Goal: Task Accomplishment & Management: Manage account settings

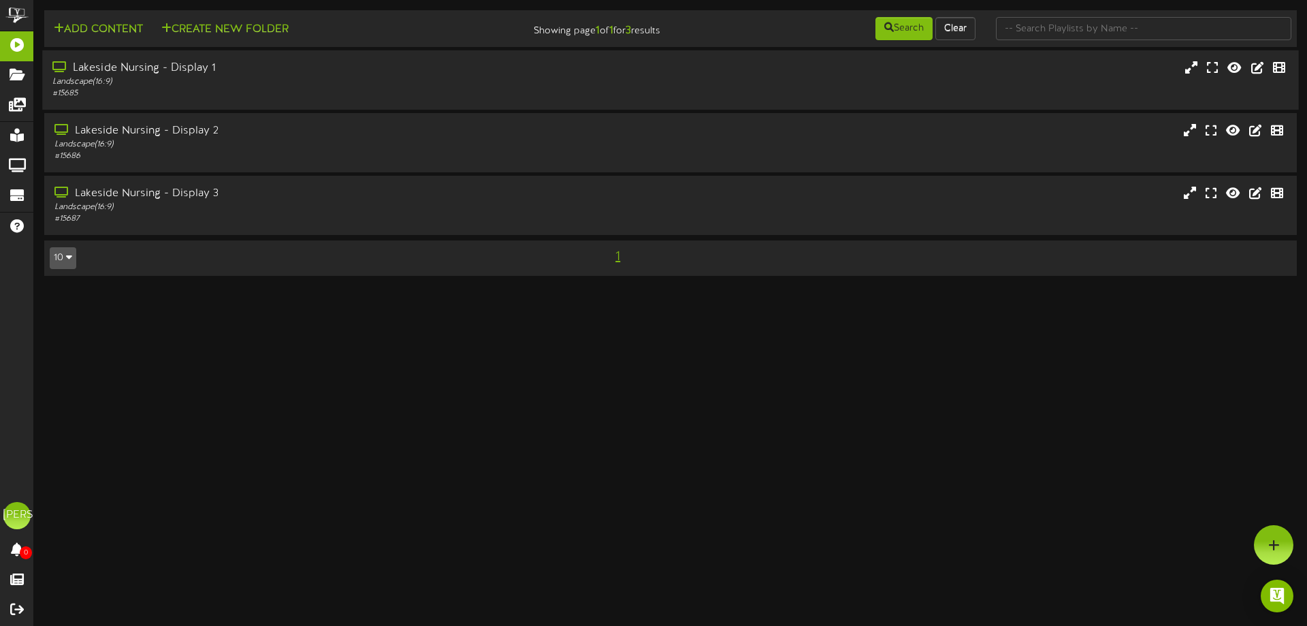
click at [173, 65] on div "Lakeside Nursing - Display 1" at bounding box center [303, 69] width 503 height 16
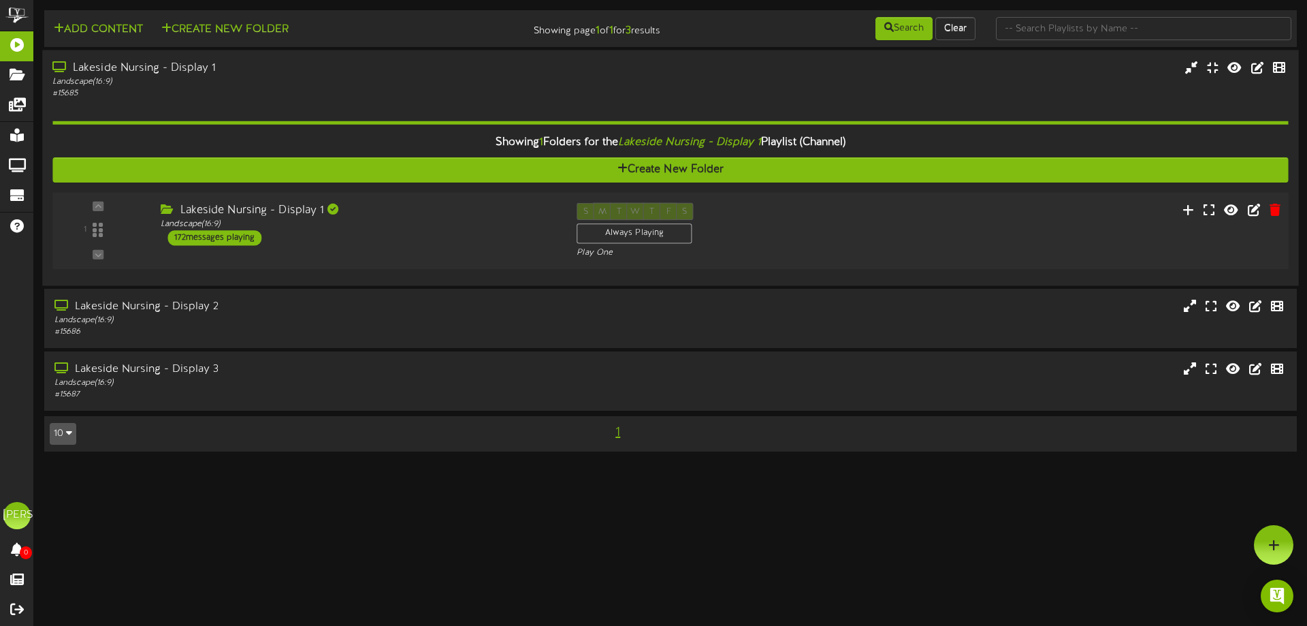
click at [223, 237] on div "172 messages playing" at bounding box center [214, 237] width 94 height 15
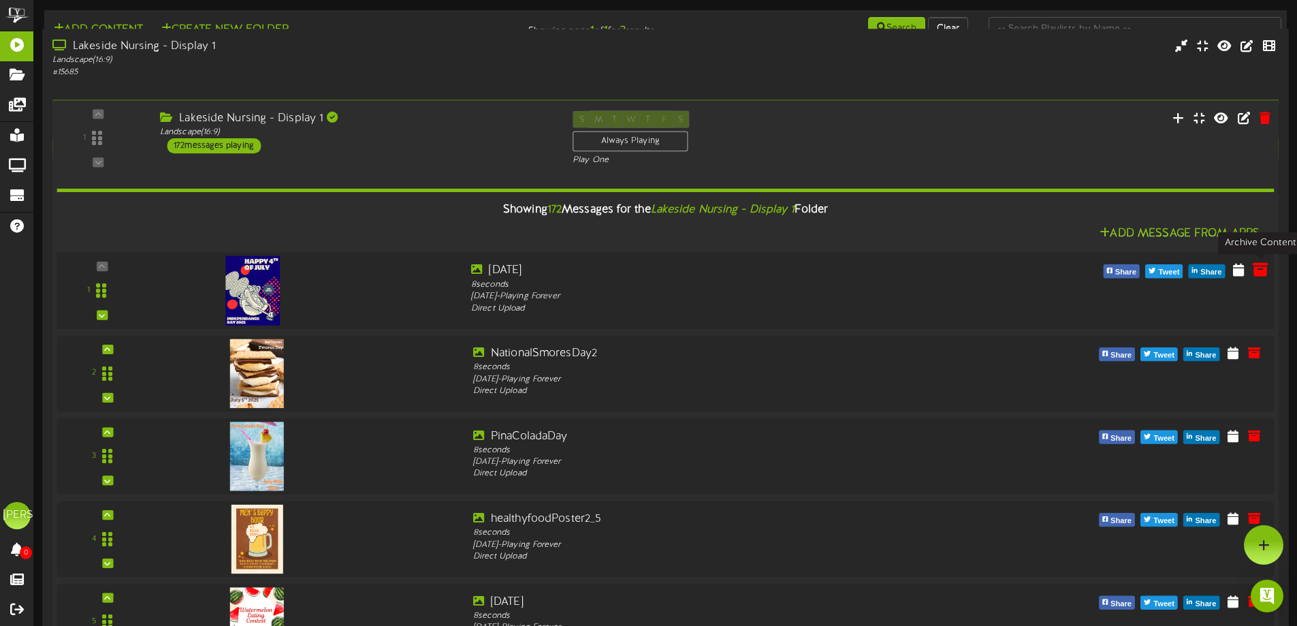
click at [1258, 274] on icon at bounding box center [1260, 268] width 15 height 15
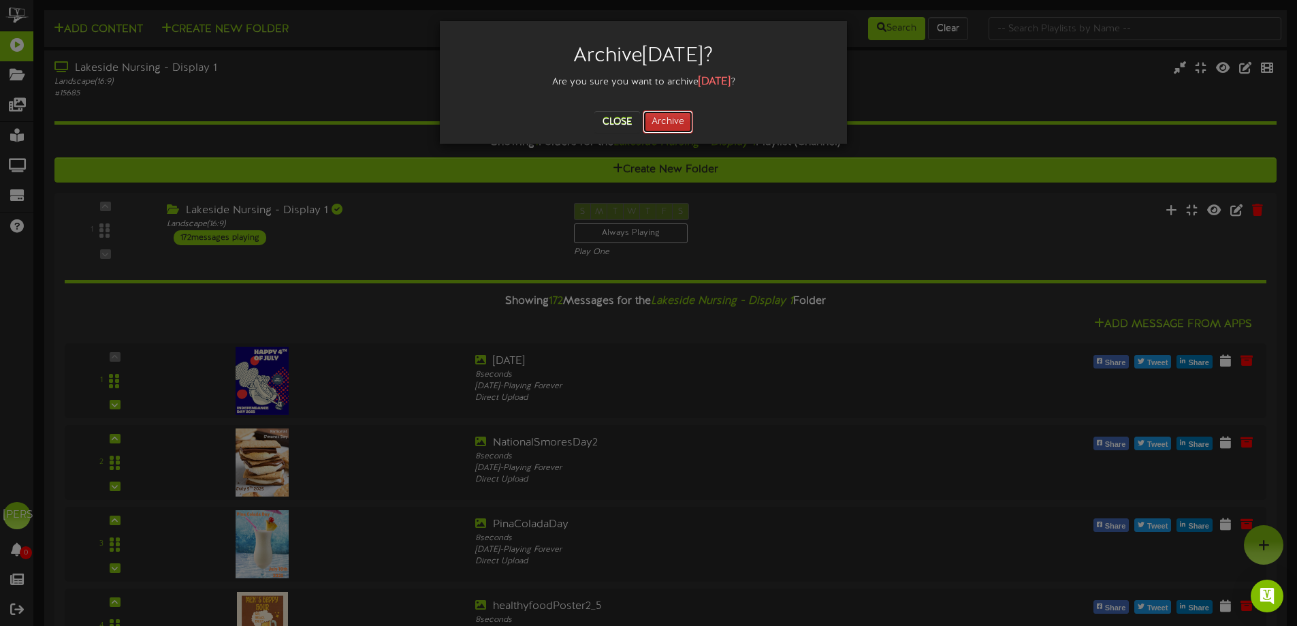
click at [671, 118] on button "Archive" at bounding box center [668, 121] width 50 height 23
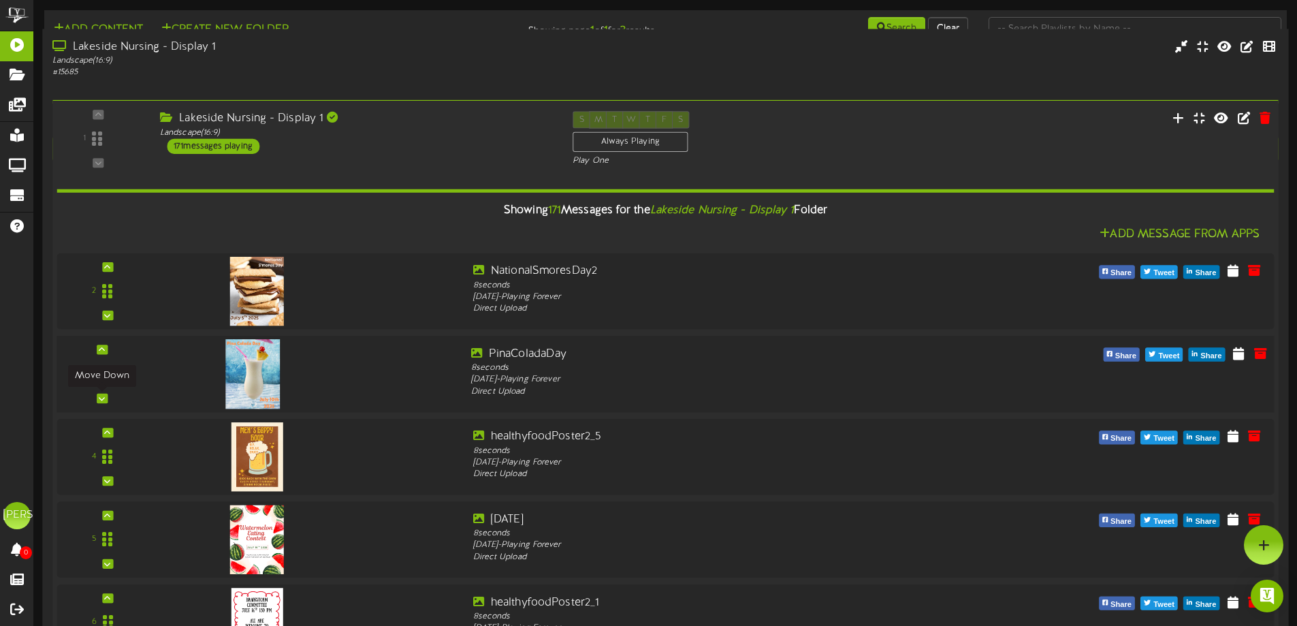
click at [101, 398] on icon at bounding box center [102, 398] width 6 height 7
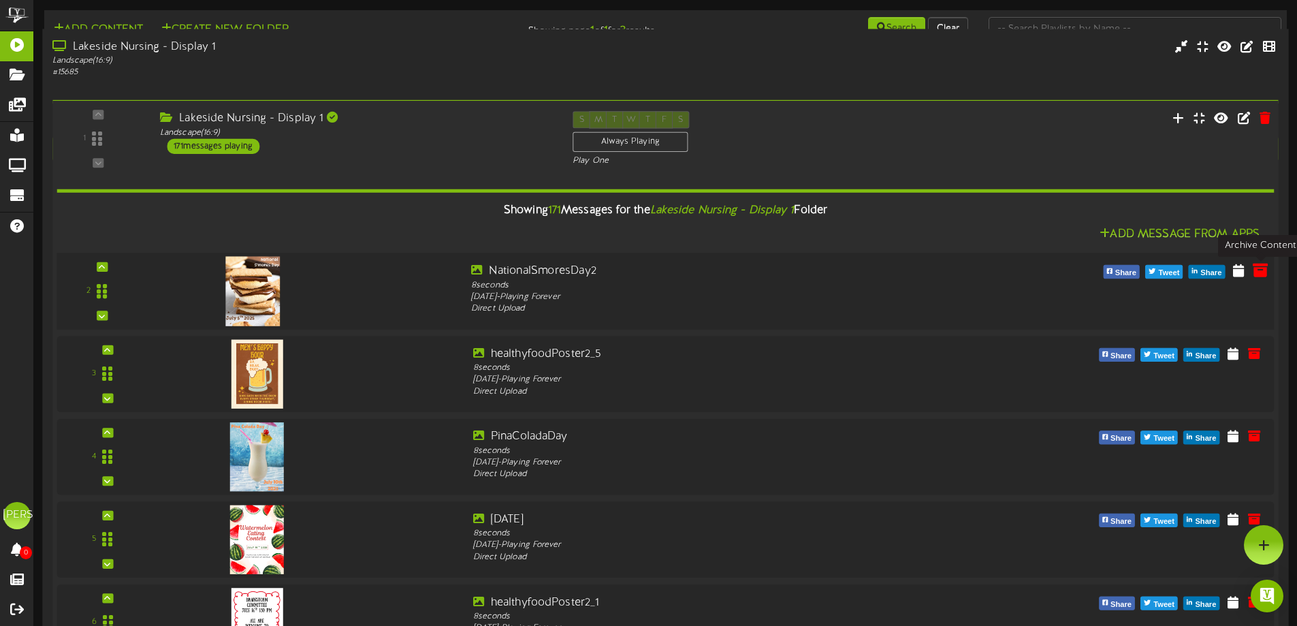
click at [1257, 276] on icon at bounding box center [1260, 269] width 15 height 15
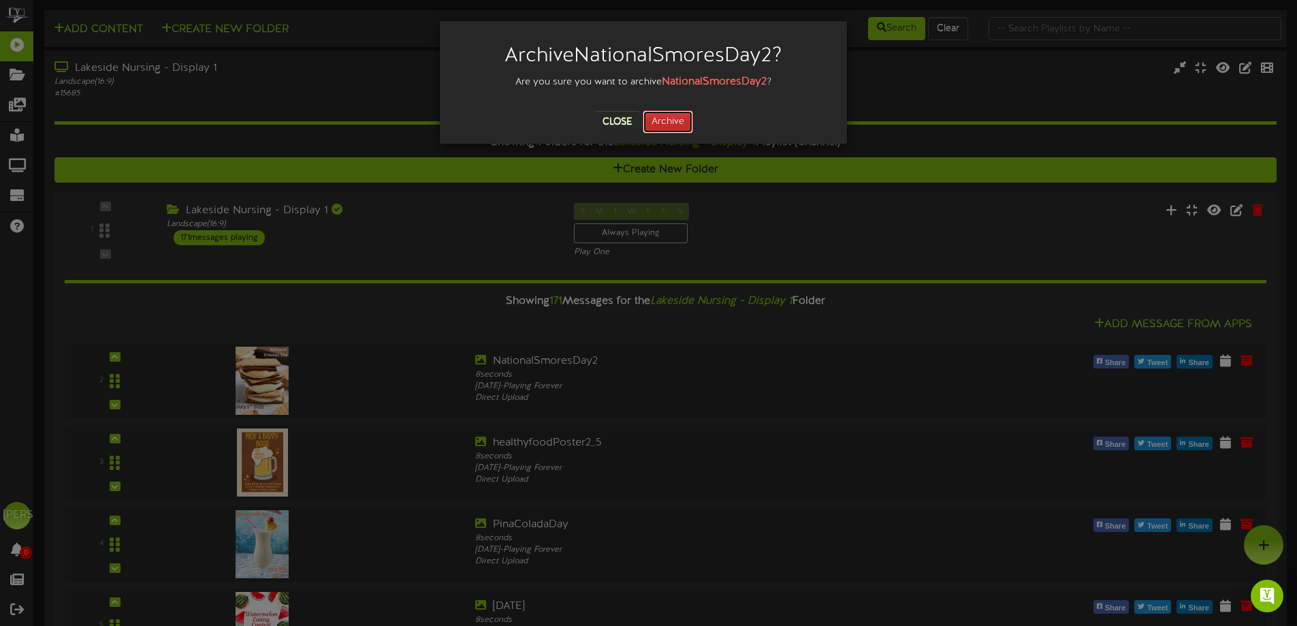
click at [660, 116] on button "Archive" at bounding box center [668, 121] width 50 height 23
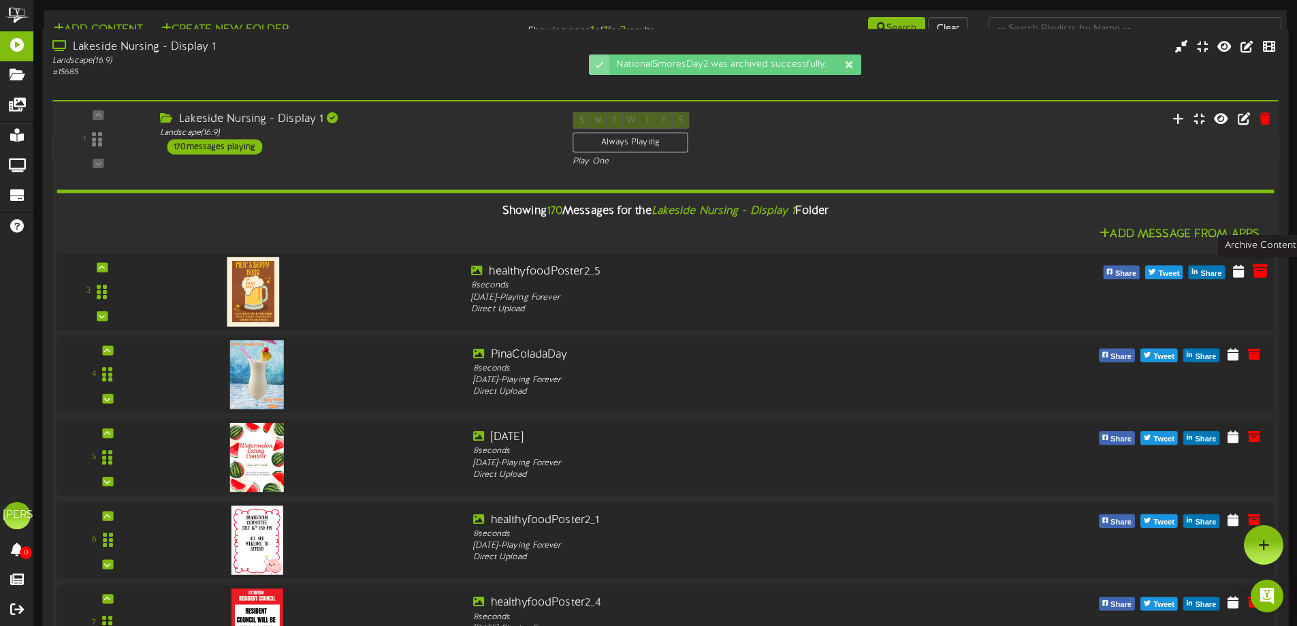
click at [1262, 274] on icon at bounding box center [1260, 270] width 15 height 15
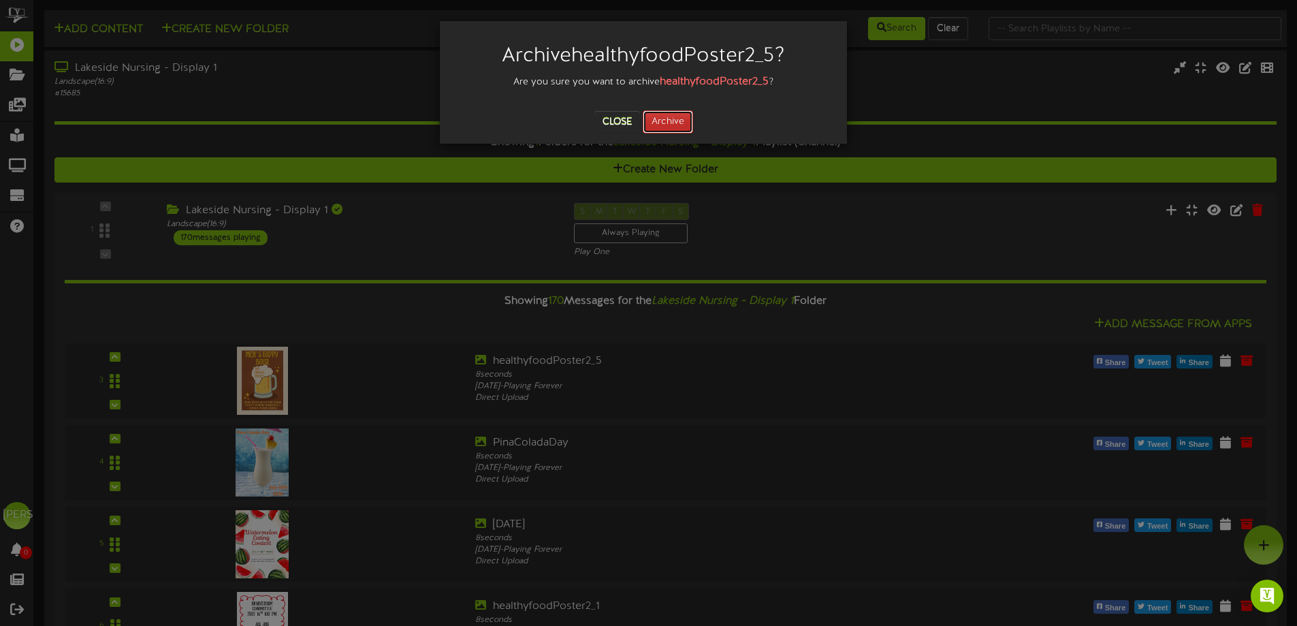
click at [679, 121] on button "Archive" at bounding box center [668, 121] width 50 height 23
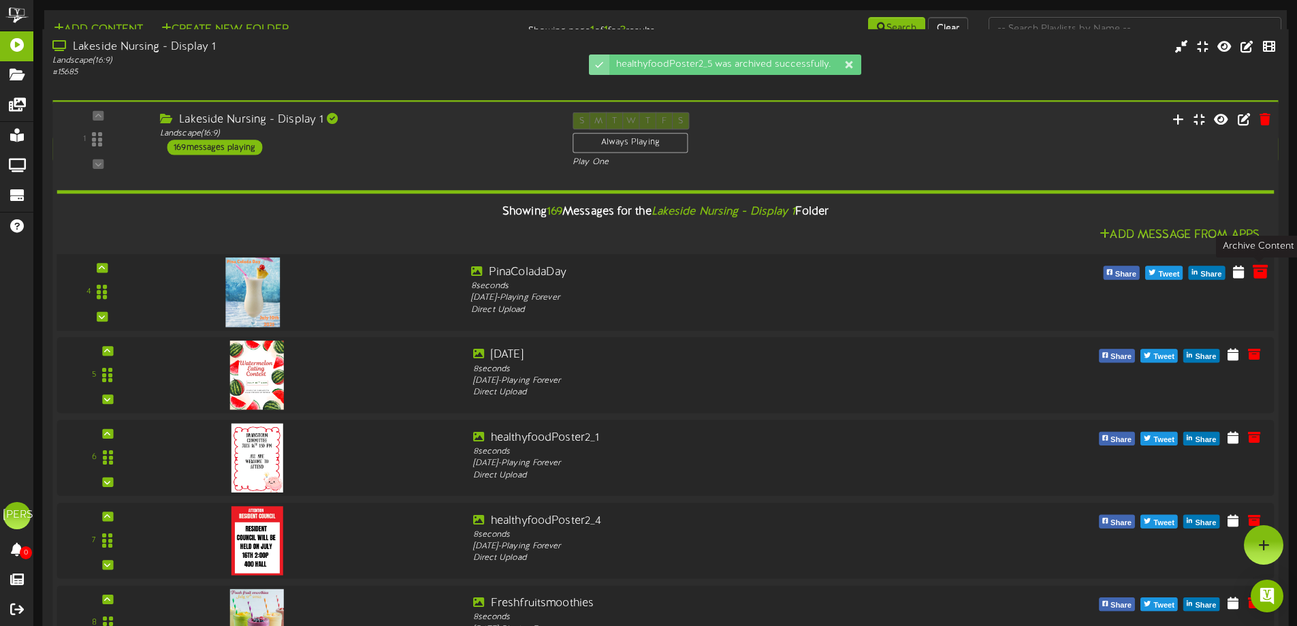
click at [1255, 272] on icon at bounding box center [1260, 270] width 15 height 15
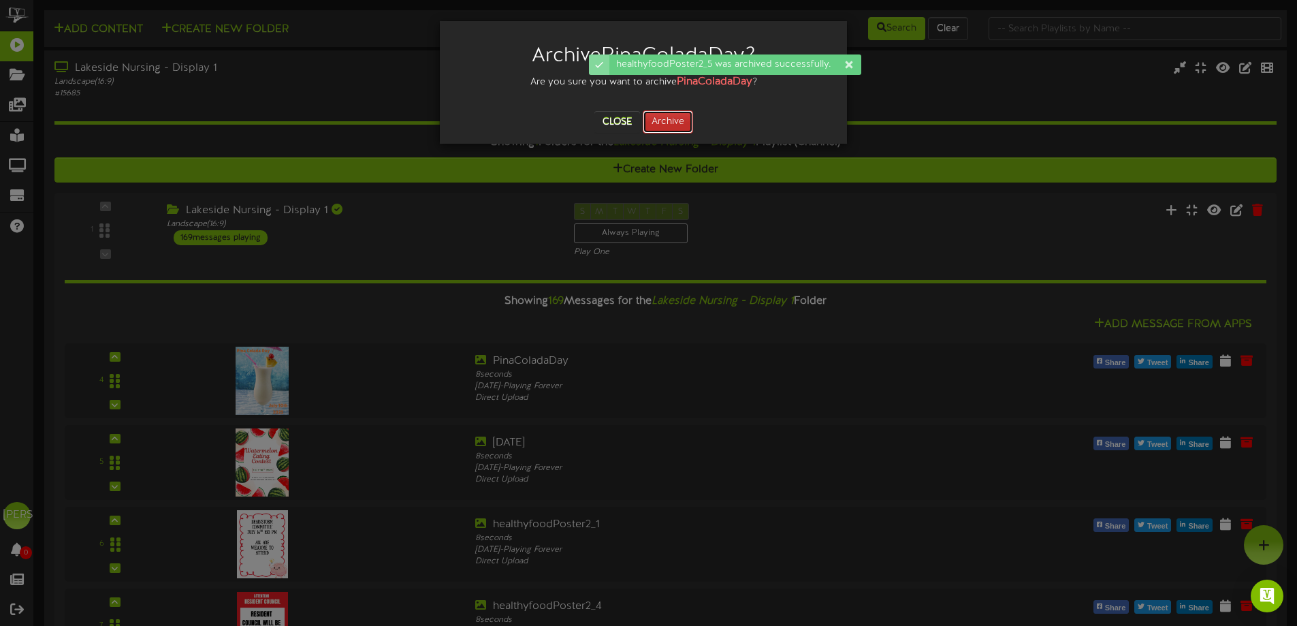
click at [678, 125] on button "Archive" at bounding box center [668, 121] width 50 height 23
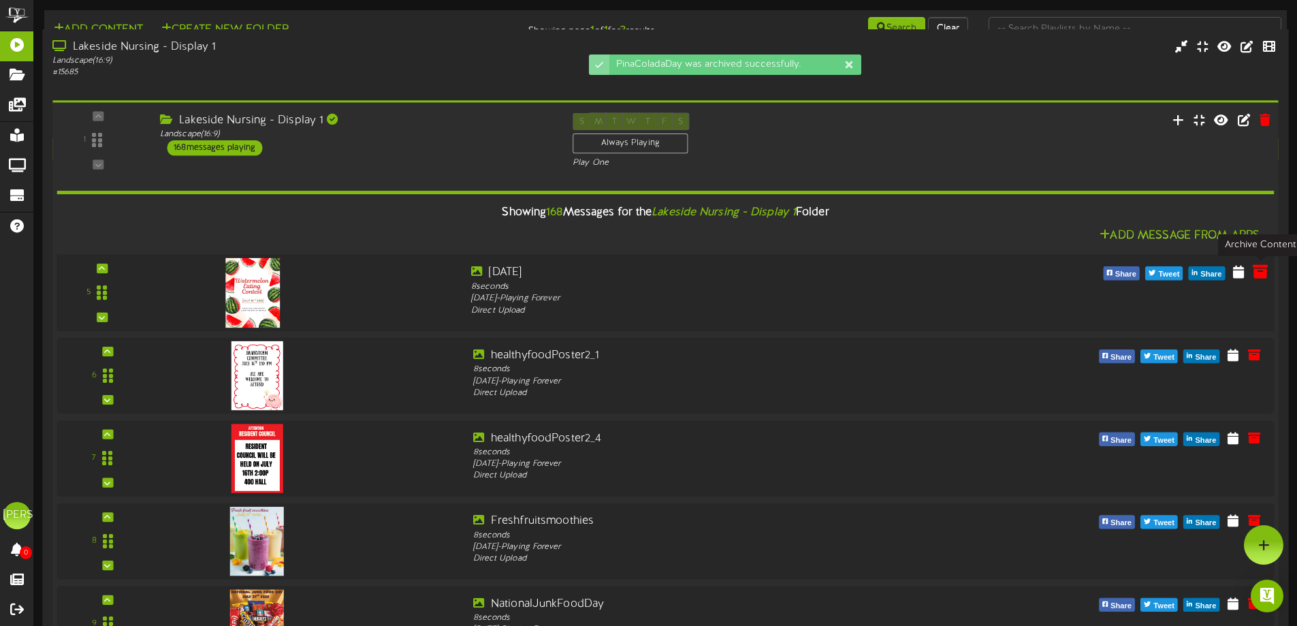
click at [1262, 276] on icon at bounding box center [1260, 270] width 15 height 15
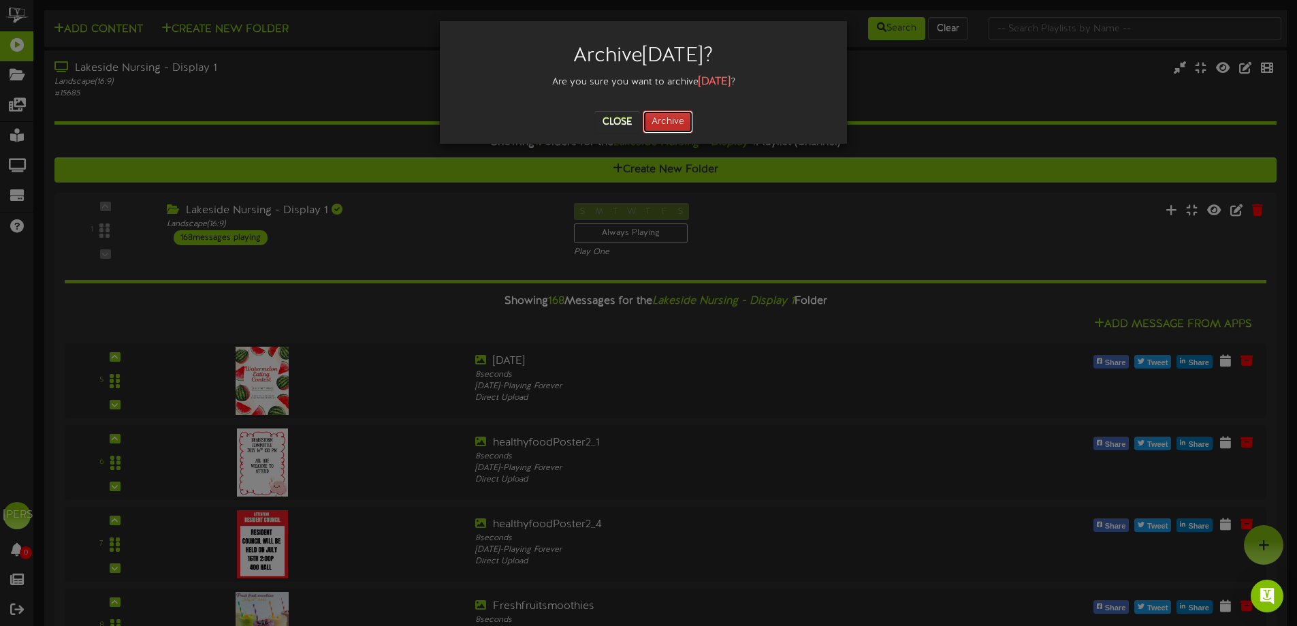
click at [665, 127] on button "Archive" at bounding box center [668, 121] width 50 height 23
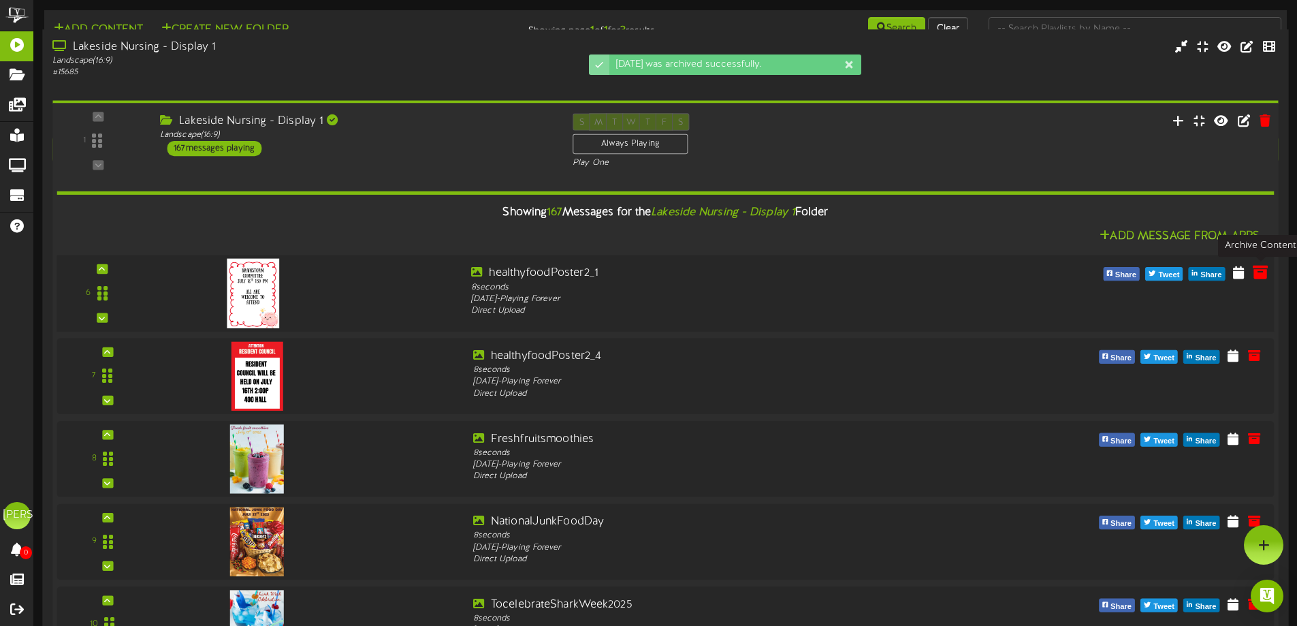
click at [1260, 276] on icon at bounding box center [1260, 271] width 15 height 15
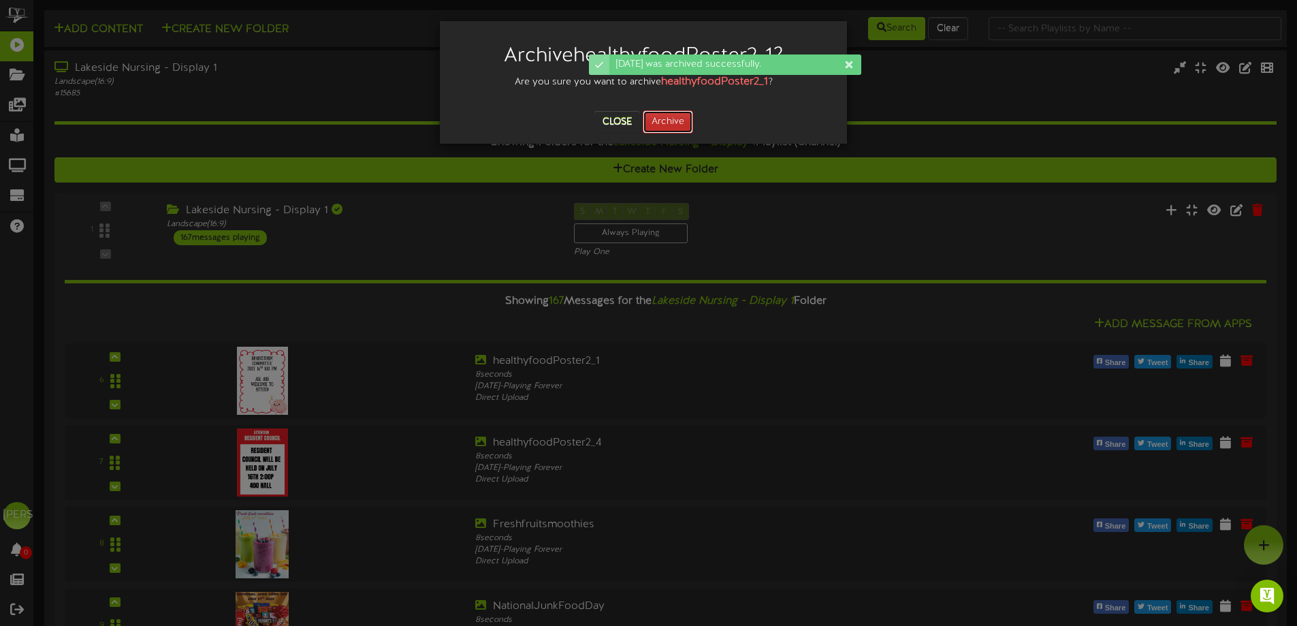
click at [669, 118] on button "Archive" at bounding box center [668, 121] width 50 height 23
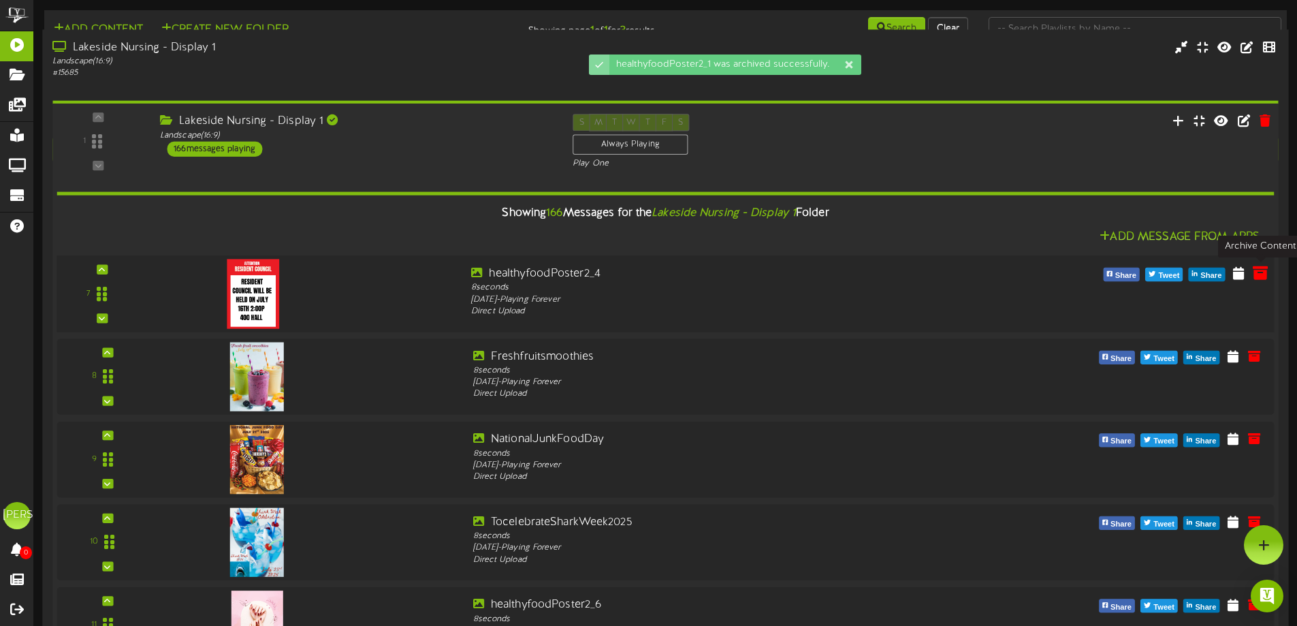
click at [1255, 270] on icon at bounding box center [1260, 272] width 15 height 15
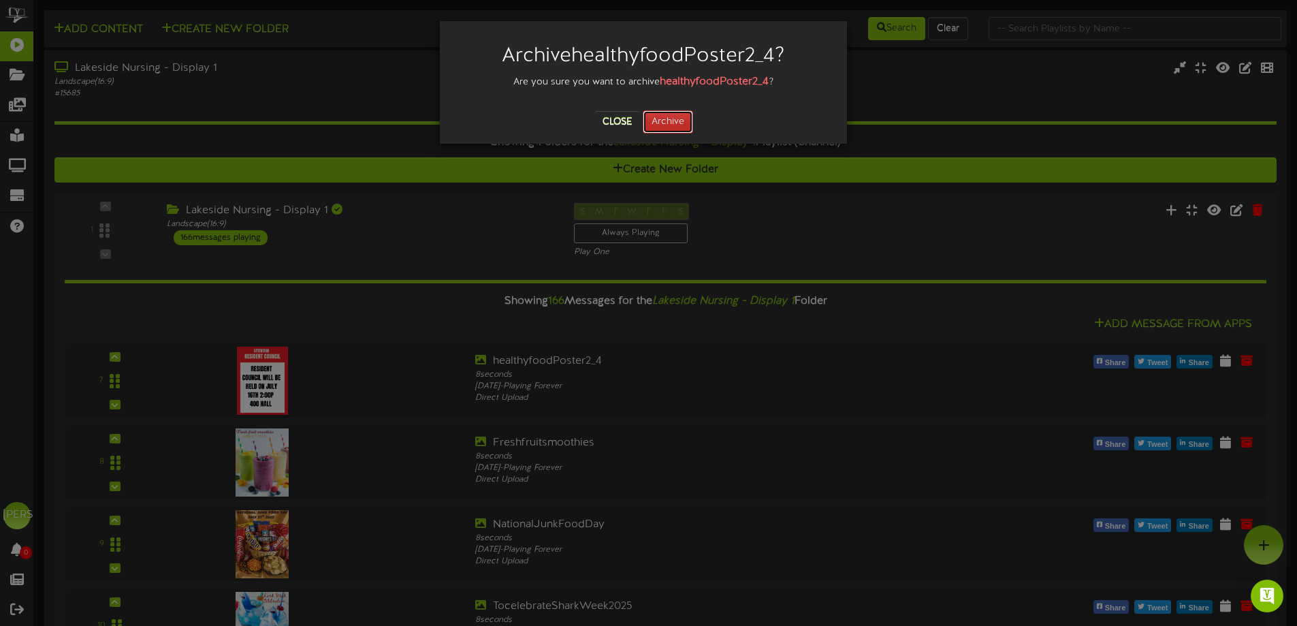
click at [659, 124] on button "Archive" at bounding box center [668, 121] width 50 height 23
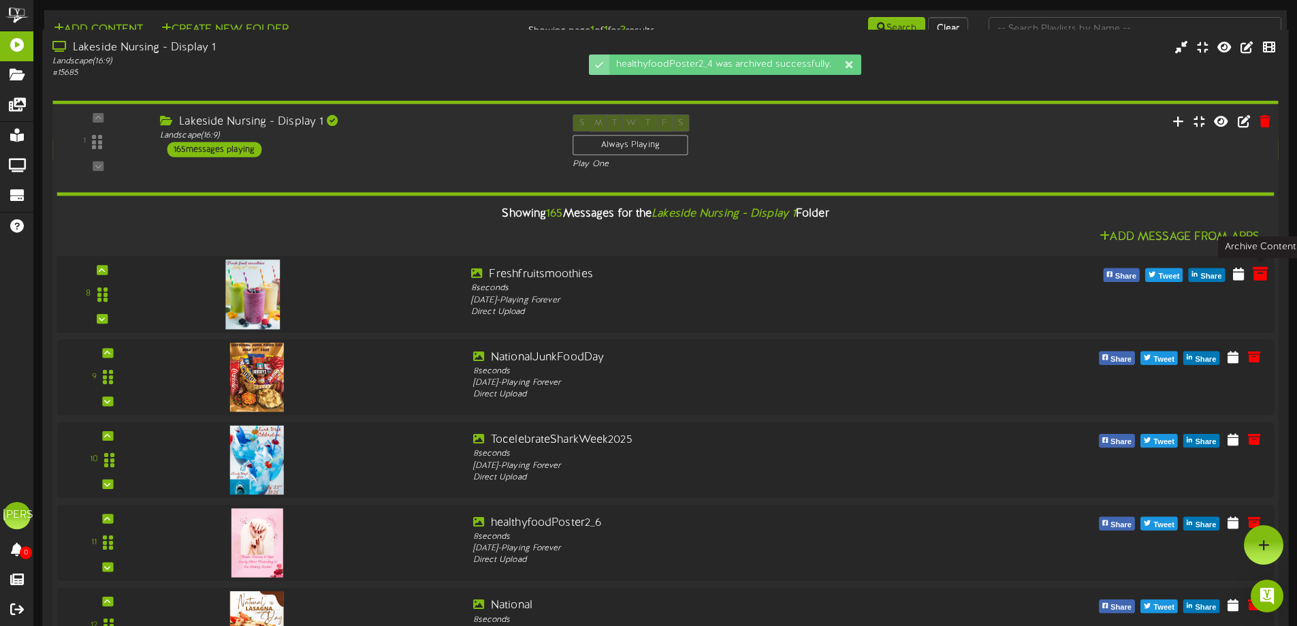
click at [1256, 274] on icon at bounding box center [1260, 273] width 15 height 15
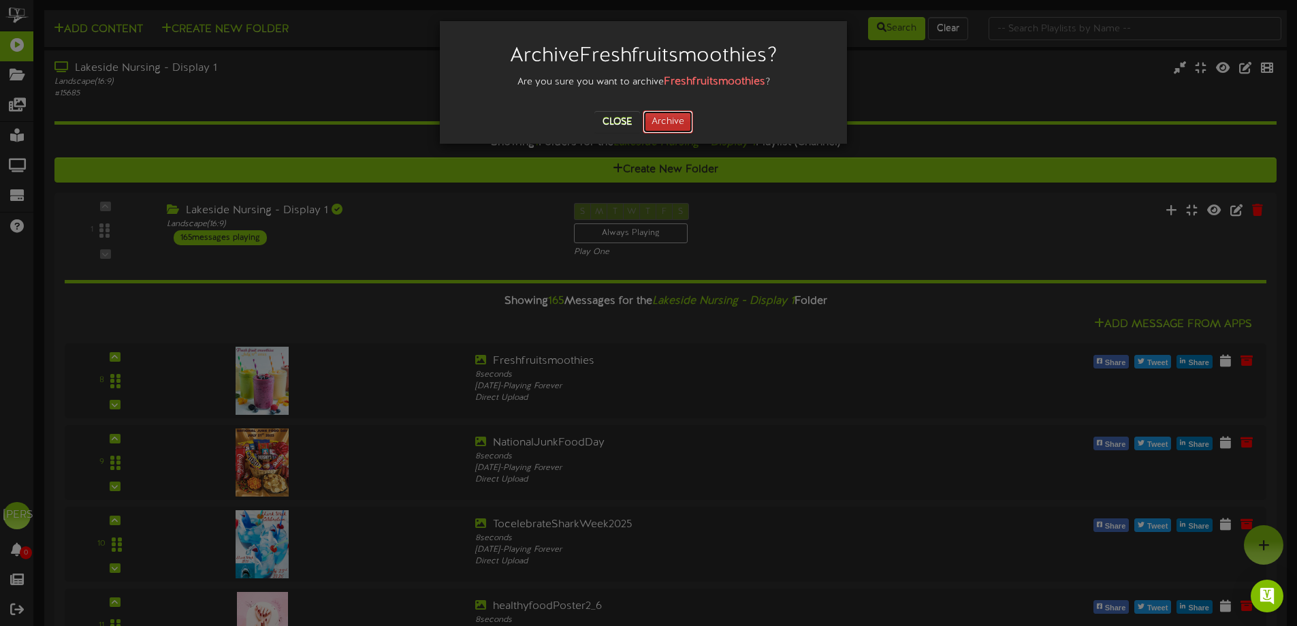
click at [652, 119] on button "Archive" at bounding box center [668, 121] width 50 height 23
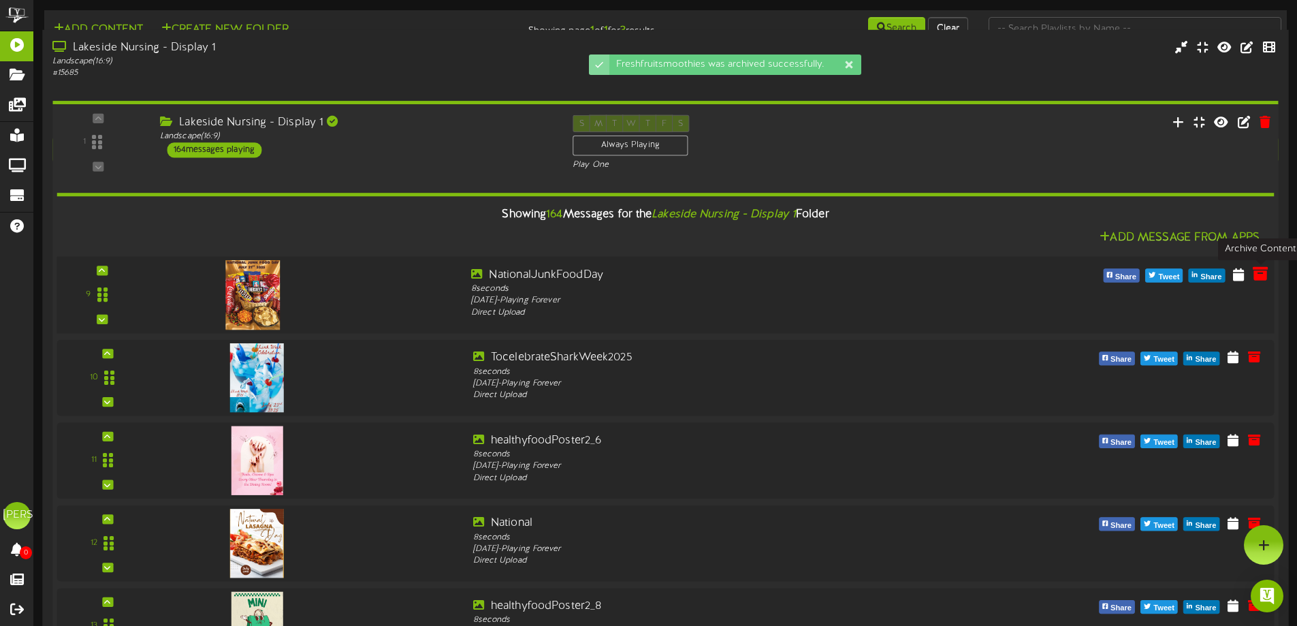
click at [1257, 277] on icon at bounding box center [1260, 273] width 15 height 15
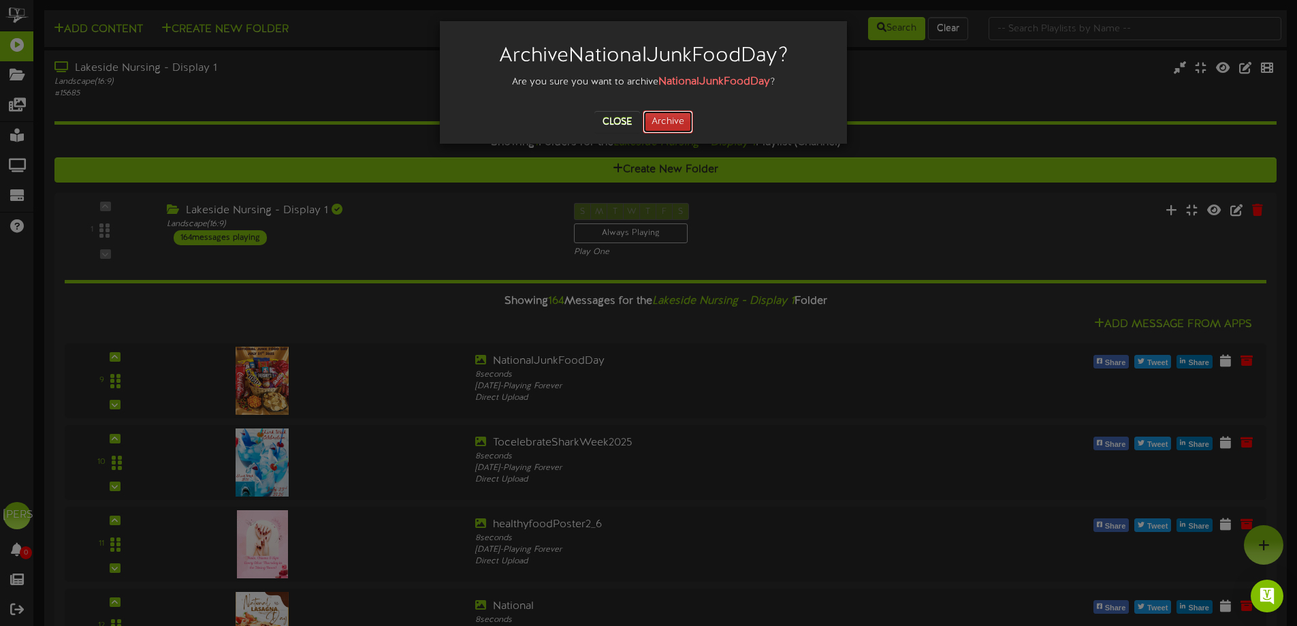
click at [656, 113] on button "Archive" at bounding box center [668, 121] width 50 height 23
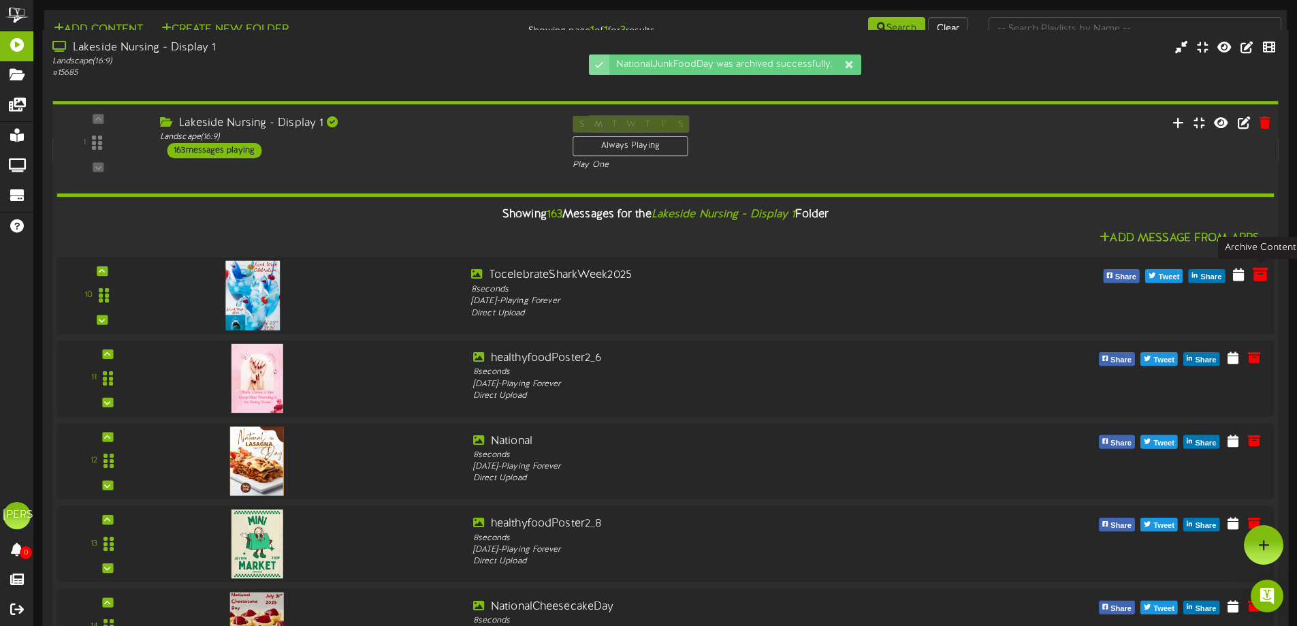
click at [1258, 278] on icon at bounding box center [1260, 273] width 15 height 15
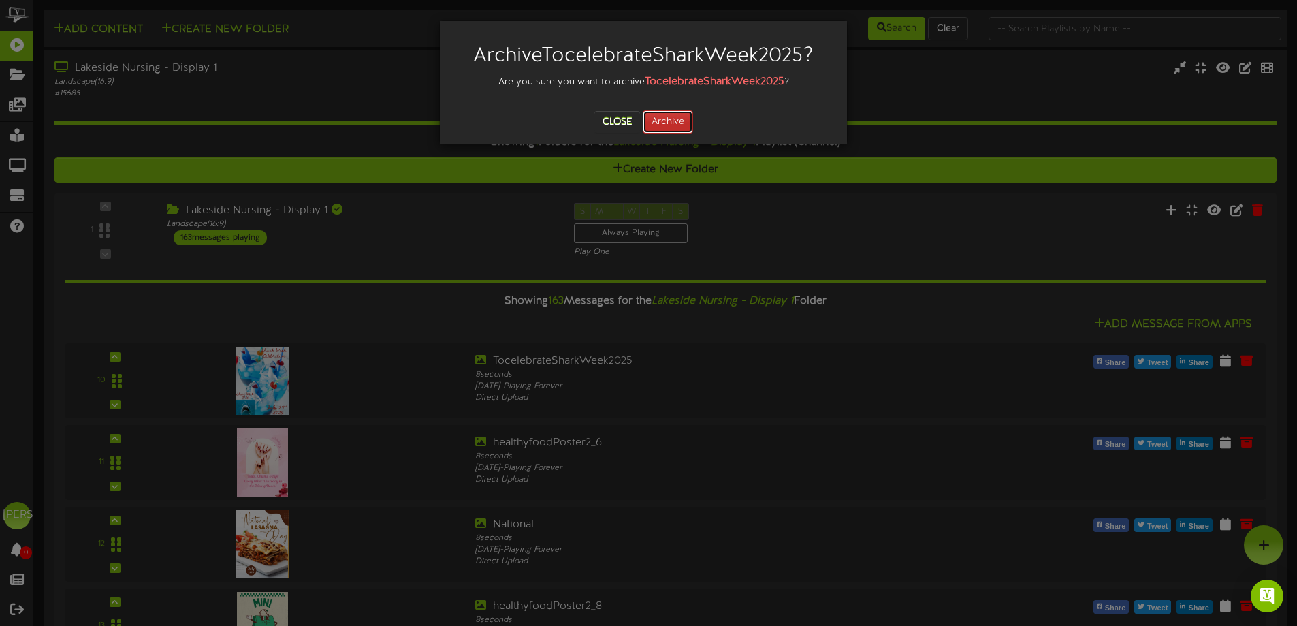
click at [677, 130] on button "Archive" at bounding box center [668, 121] width 50 height 23
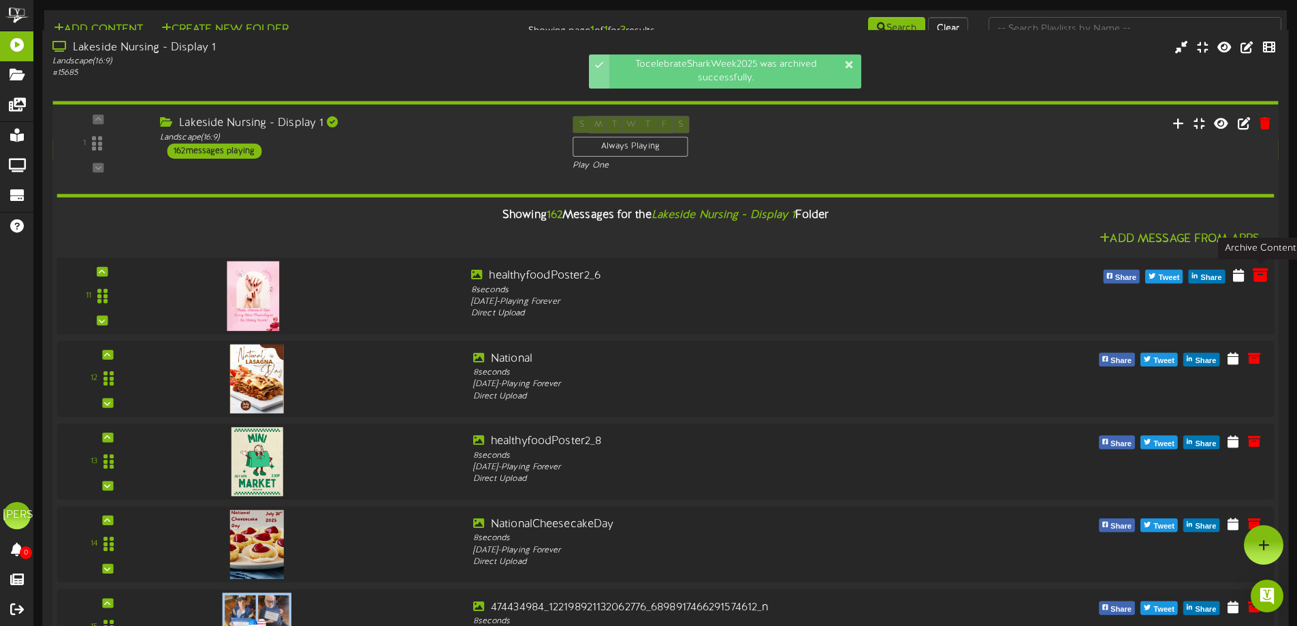
click at [1263, 274] on icon at bounding box center [1260, 274] width 15 height 15
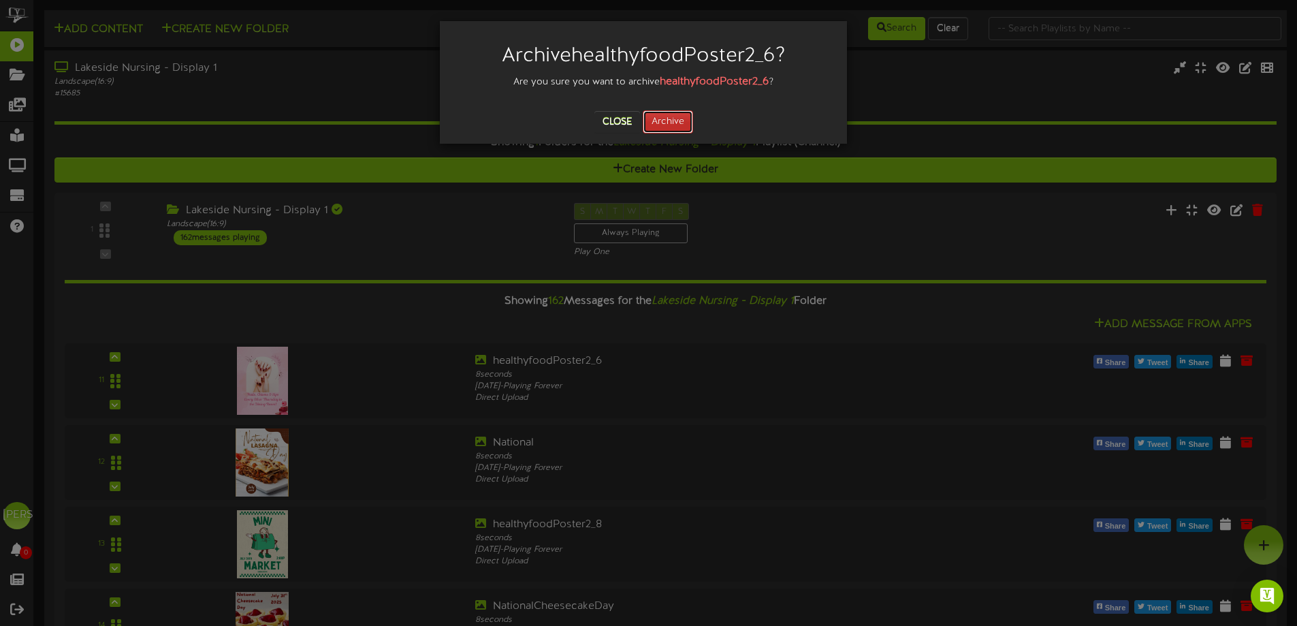
click at [686, 125] on button "Archive" at bounding box center [668, 121] width 50 height 23
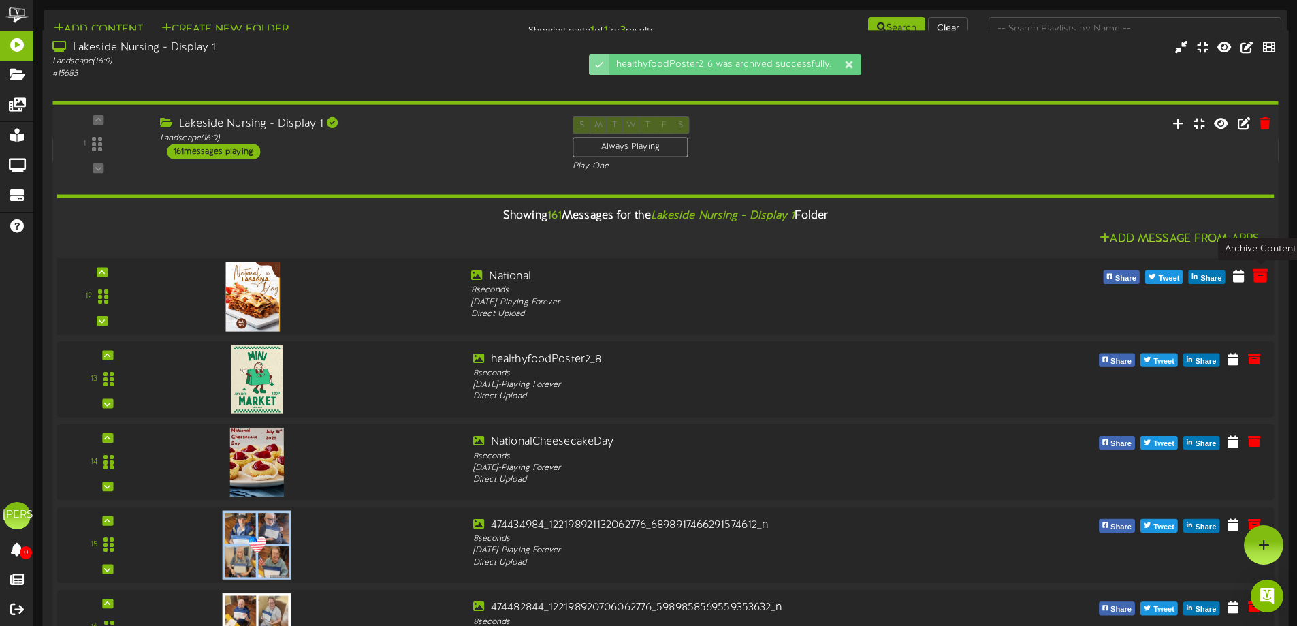
click at [1265, 278] on icon at bounding box center [1260, 275] width 15 height 15
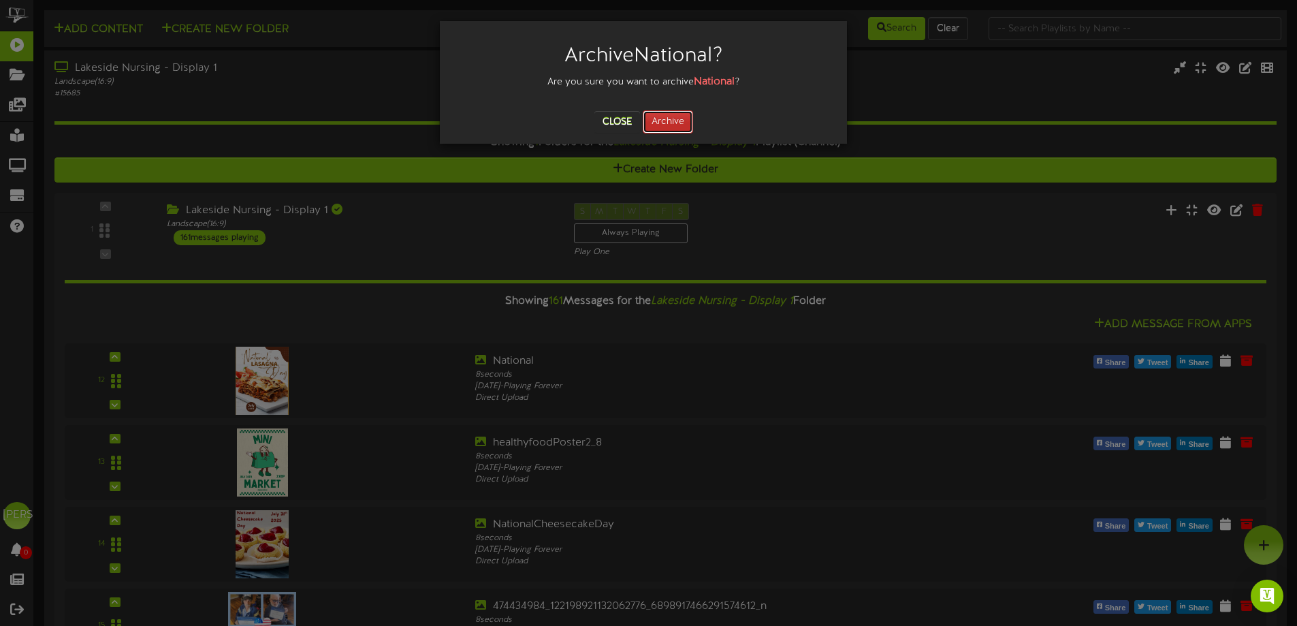
click at [666, 118] on button "Archive" at bounding box center [668, 121] width 50 height 23
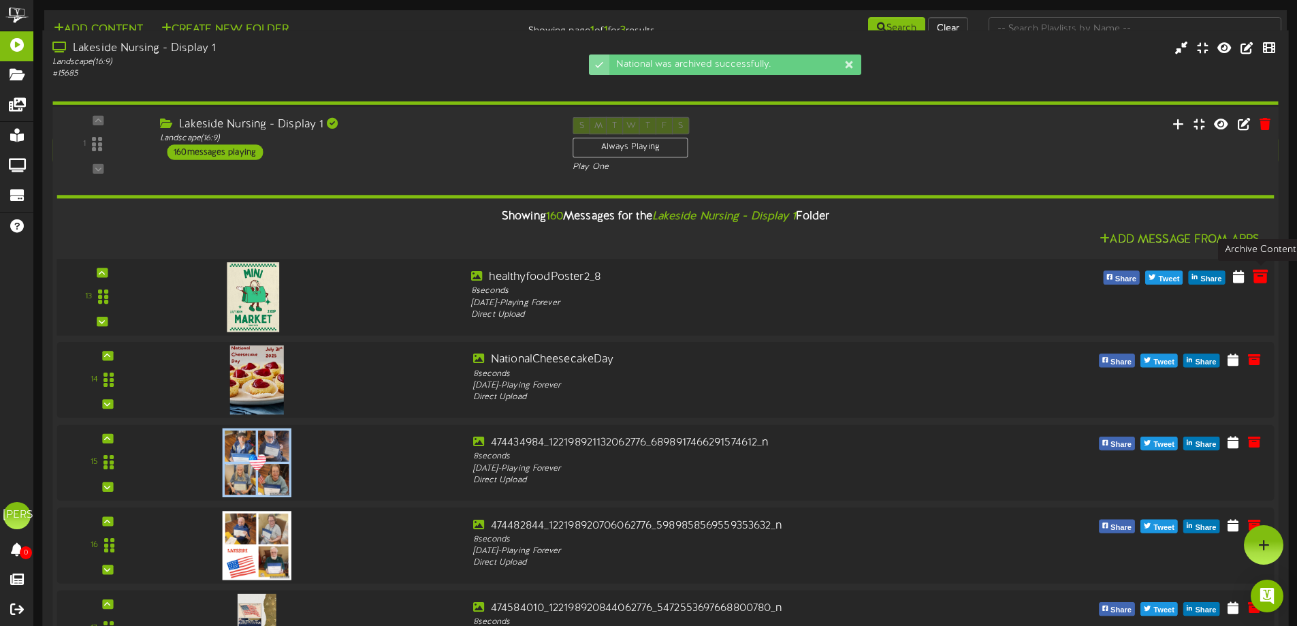
click at [1258, 280] on icon at bounding box center [1260, 275] width 15 height 15
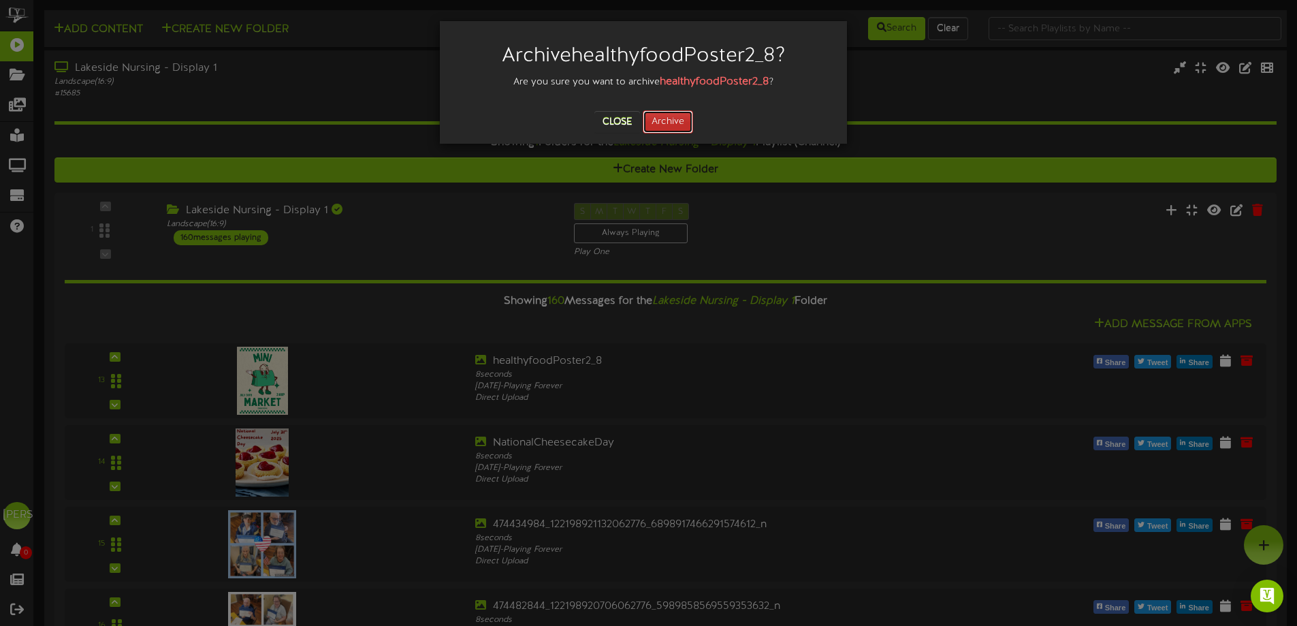
click at [678, 121] on button "Archive" at bounding box center [668, 121] width 50 height 23
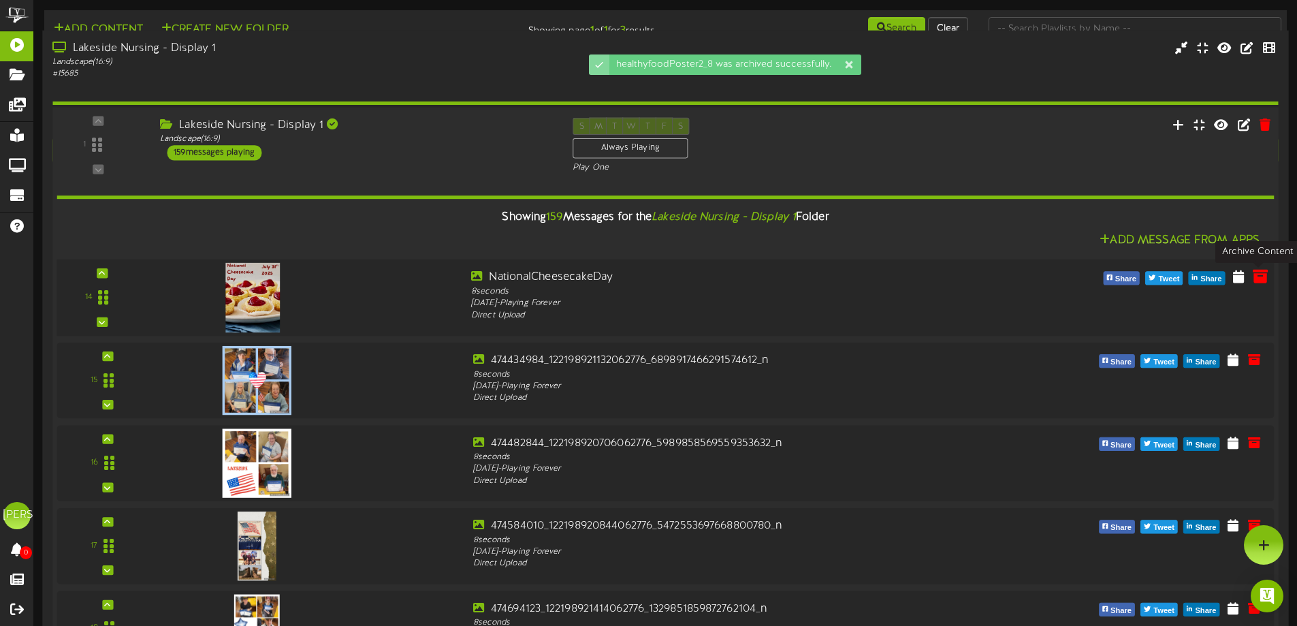
click at [1254, 278] on icon at bounding box center [1260, 275] width 15 height 15
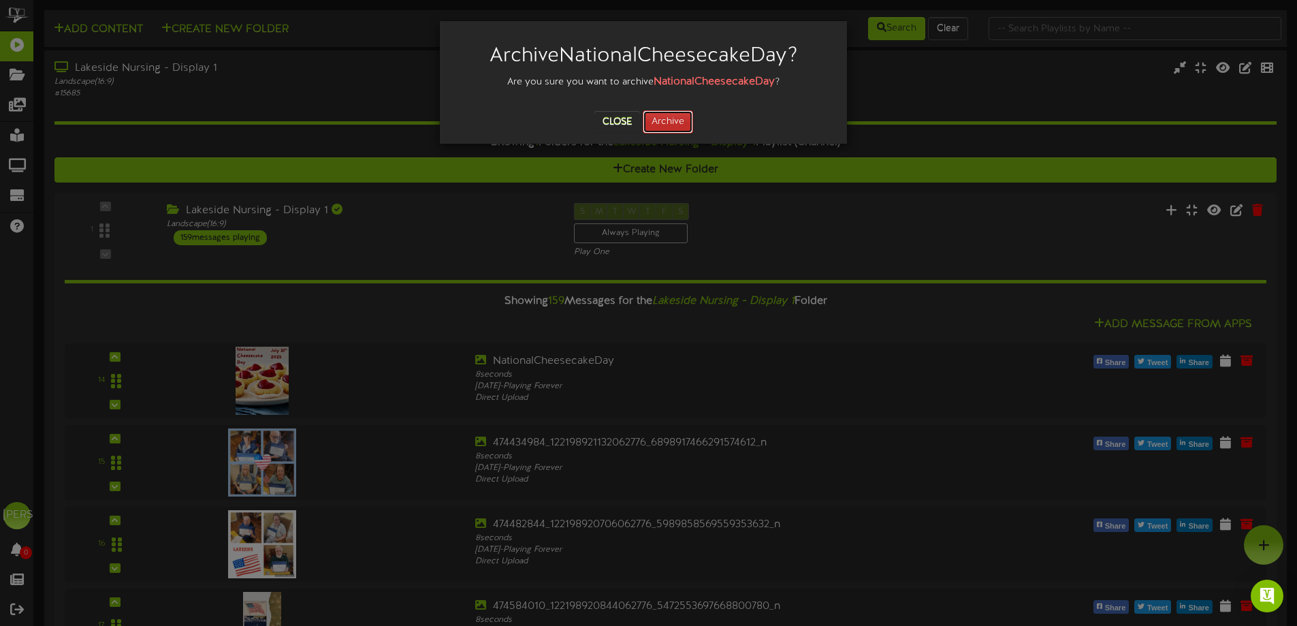
click at [661, 121] on button "Archive" at bounding box center [668, 121] width 50 height 23
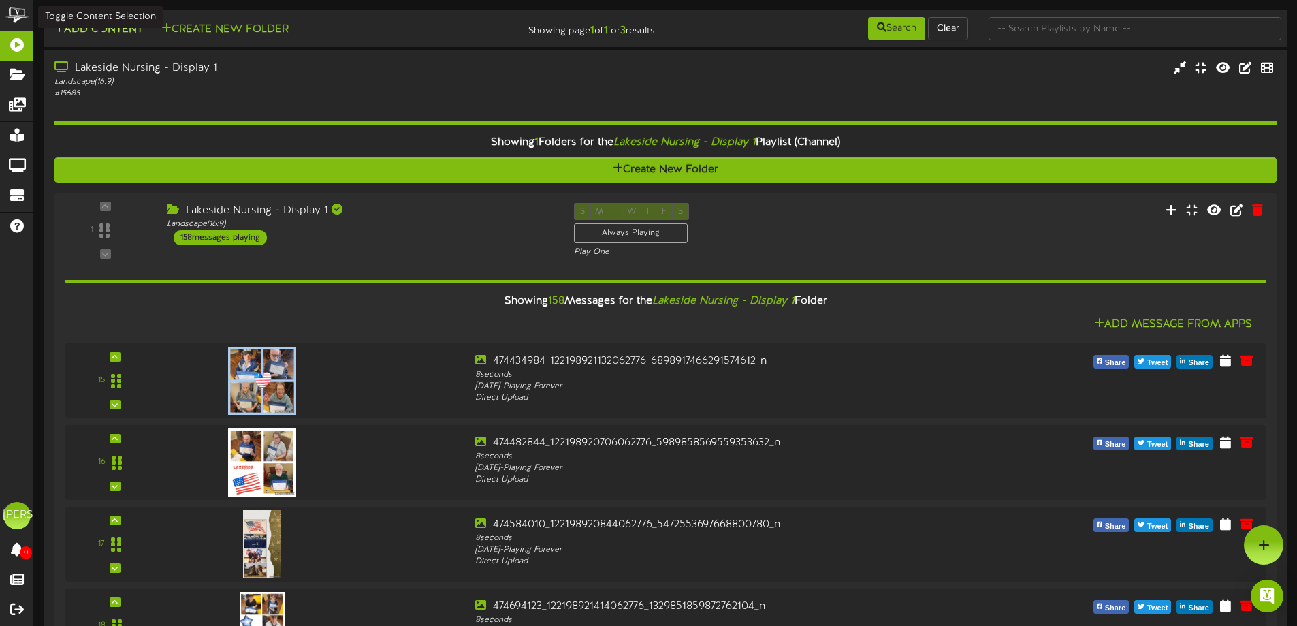
click at [108, 27] on button "Add Content" at bounding box center [98, 29] width 97 height 17
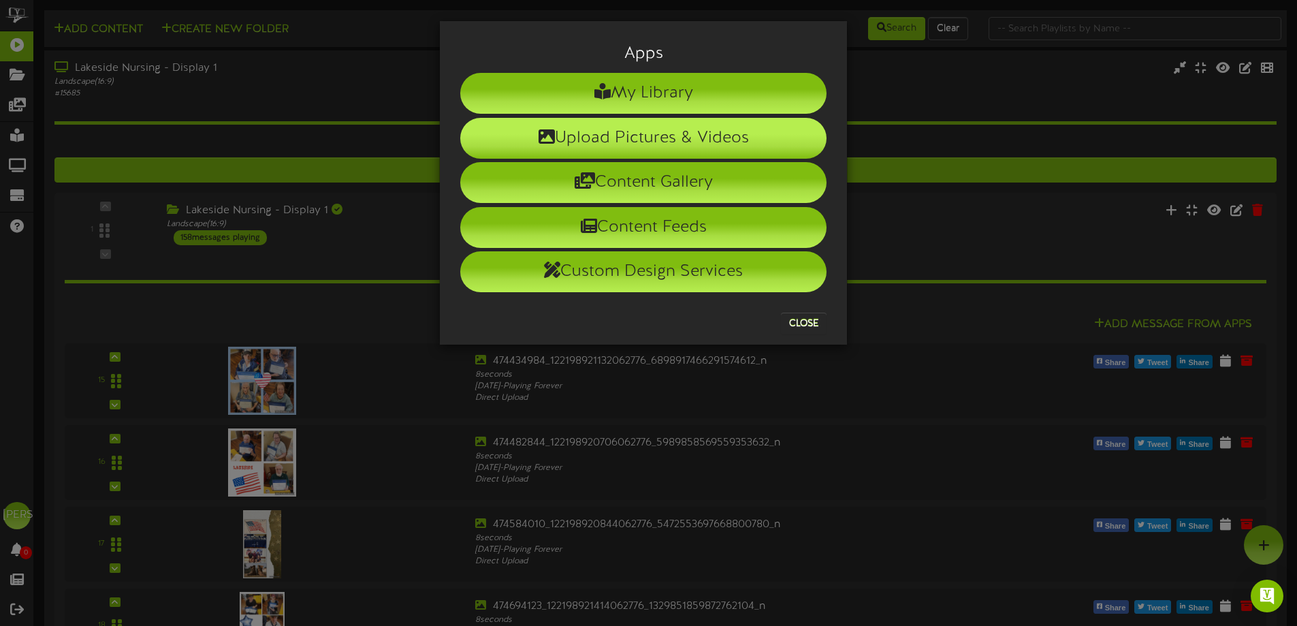
click at [645, 135] on li "Upload Pictures & Videos" at bounding box center [643, 138] width 366 height 41
